Goal: Navigation & Orientation: Go to known website

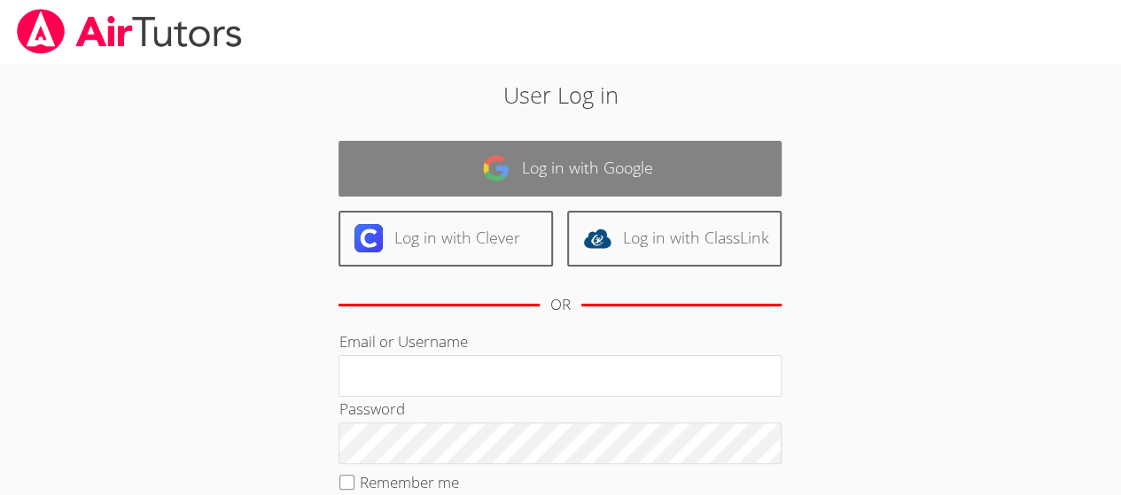
click at [754, 164] on link "Log in with Google" at bounding box center [559, 169] width 443 height 56
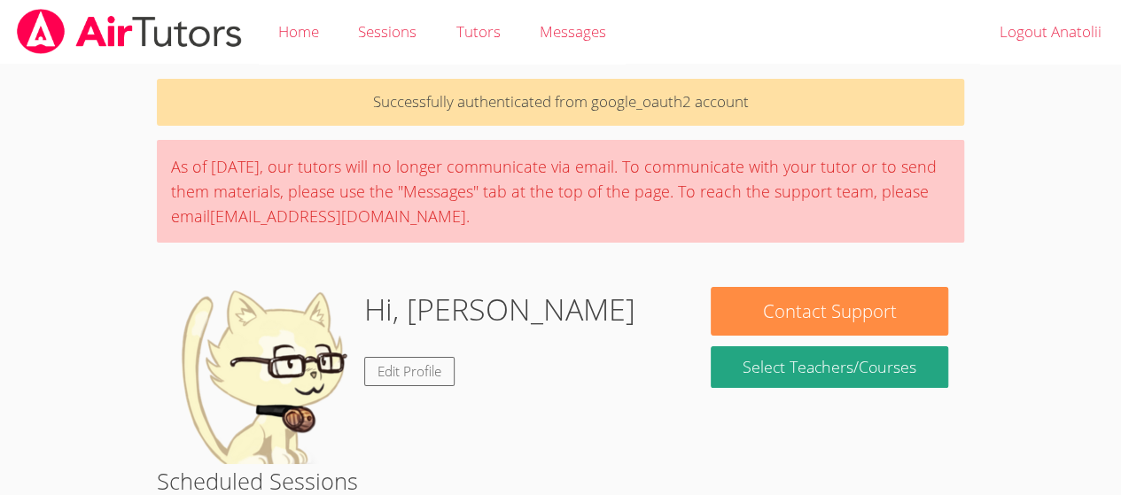
scroll to position [46, 0]
